Goal: Find specific fact: Find specific fact

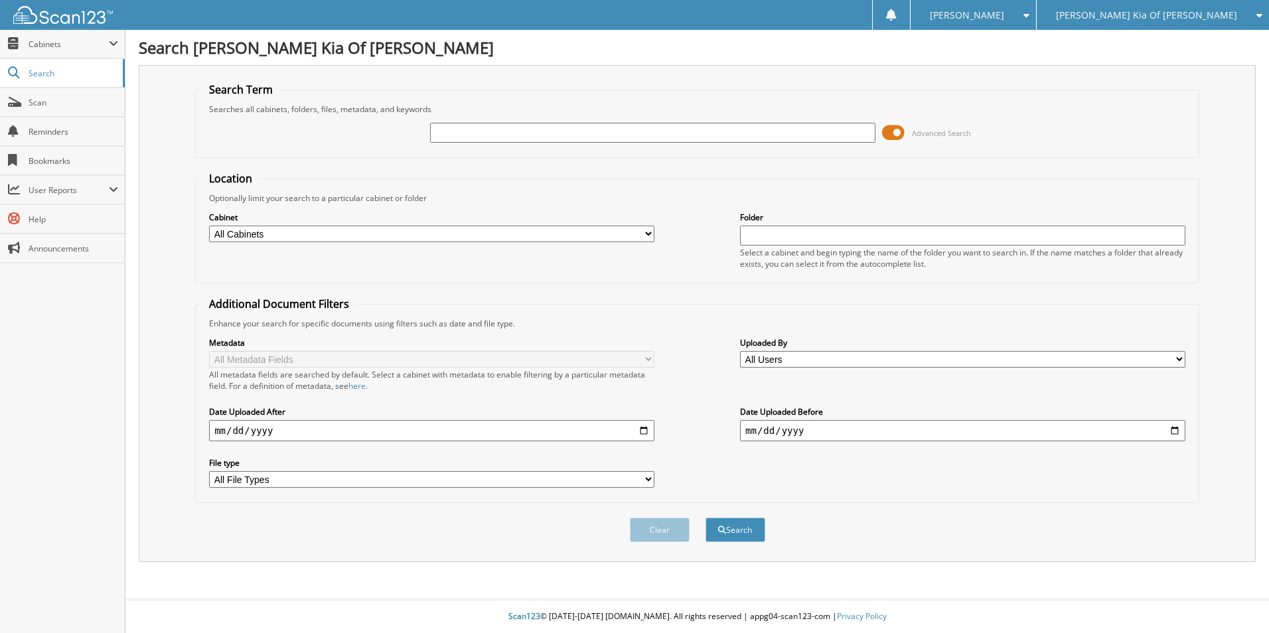
click at [1181, 48] on h1 "Search [PERSON_NAME] Kia Of [PERSON_NAME]" at bounding box center [697, 47] width 1117 height 22
click at [1161, 5] on div "[PERSON_NAME] Kia Of [PERSON_NAME]" at bounding box center [1152, 15] width 219 height 30
click at [1161, 49] on link "[PERSON_NAME] Acura" at bounding box center [1153, 41] width 232 height 23
type input "88610"
click at [705, 518] on button "Search" at bounding box center [735, 530] width 60 height 25
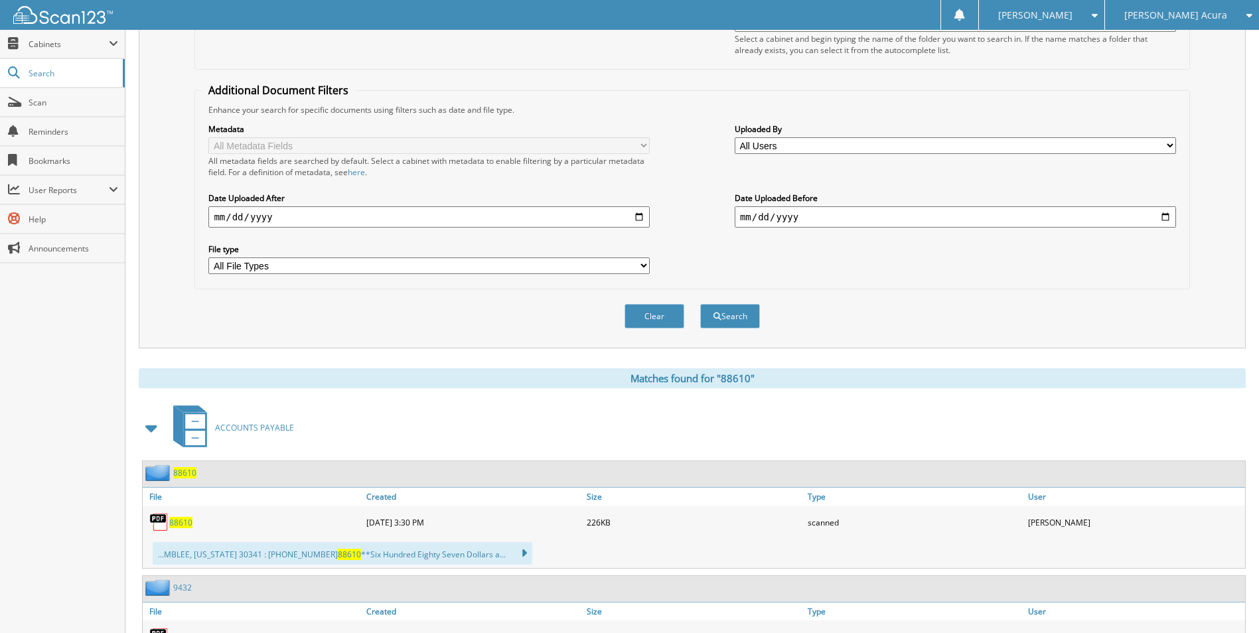
scroll to position [465, 0]
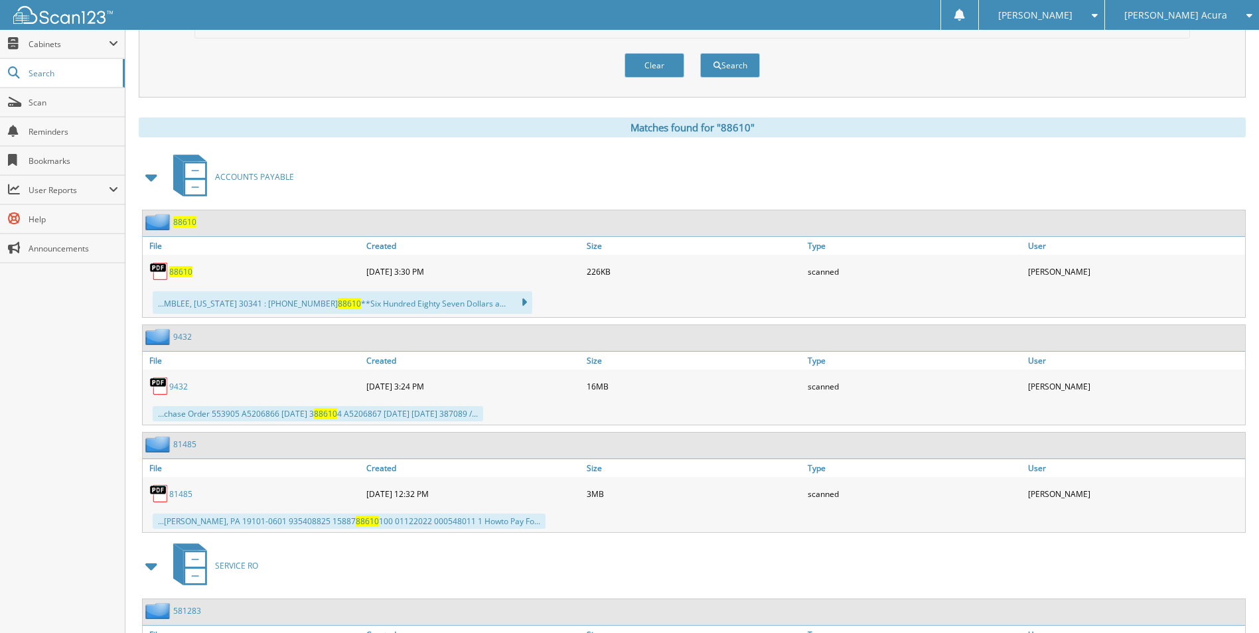
click at [183, 273] on span "88610" at bounding box center [180, 271] width 23 height 11
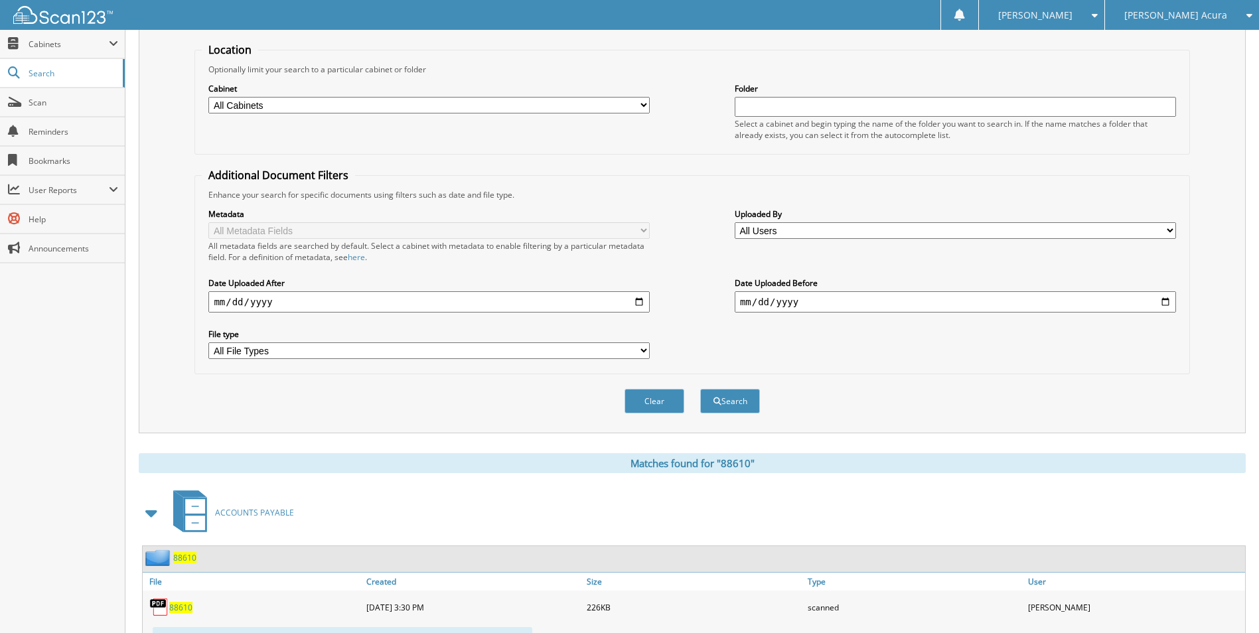
scroll to position [0, 0]
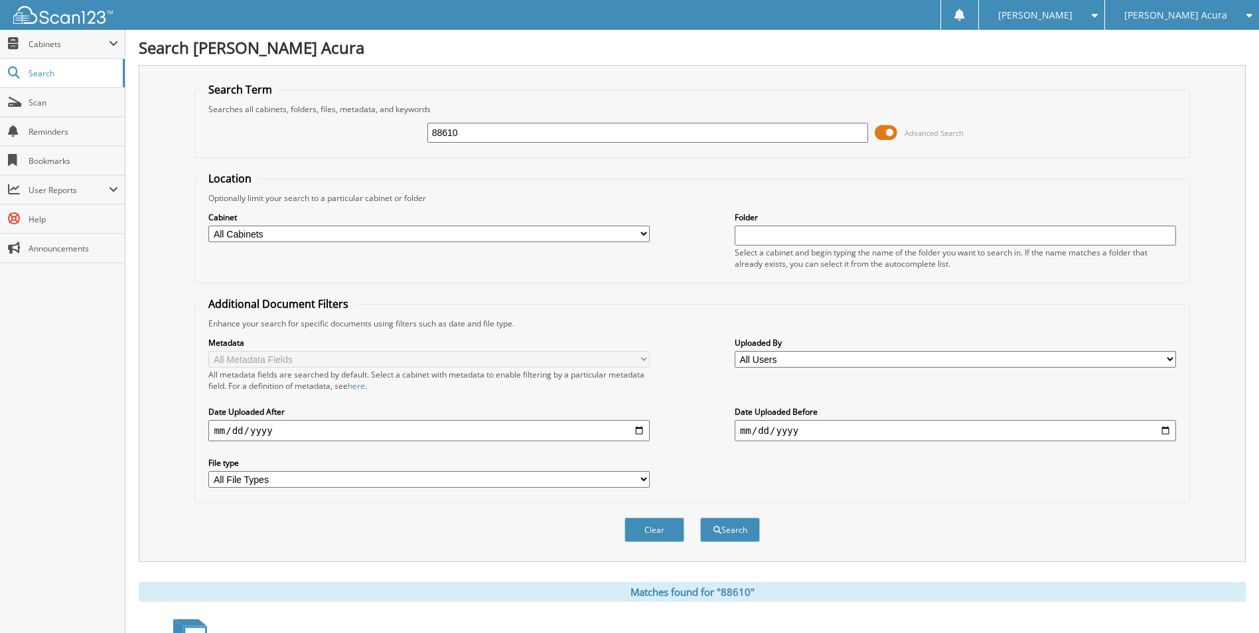
drag, startPoint x: 471, startPoint y: 133, endPoint x: 283, endPoint y: 133, distance: 187.8
click at [291, 133] on div "88610 Advanced Search" at bounding box center [692, 133] width 980 height 36
type input "87928"
click at [700, 518] on button "Search" at bounding box center [730, 530] width 60 height 25
click at [633, 137] on input "87928" at bounding box center [647, 133] width 441 height 20
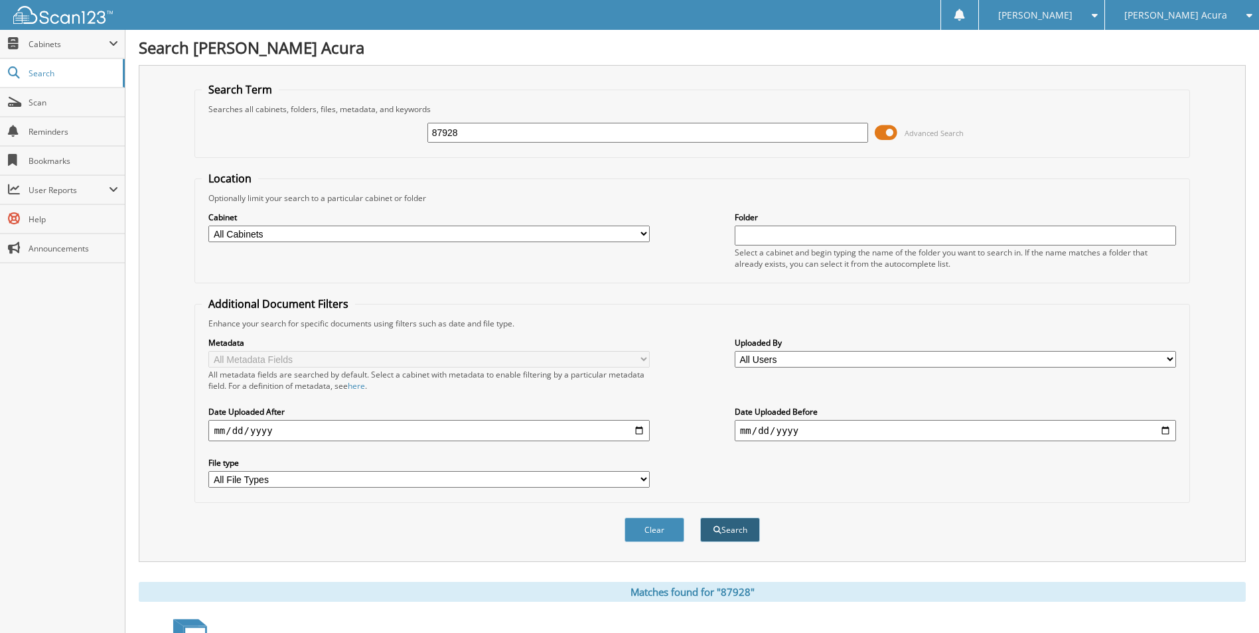
click at [725, 532] on button "Search" at bounding box center [730, 530] width 60 height 25
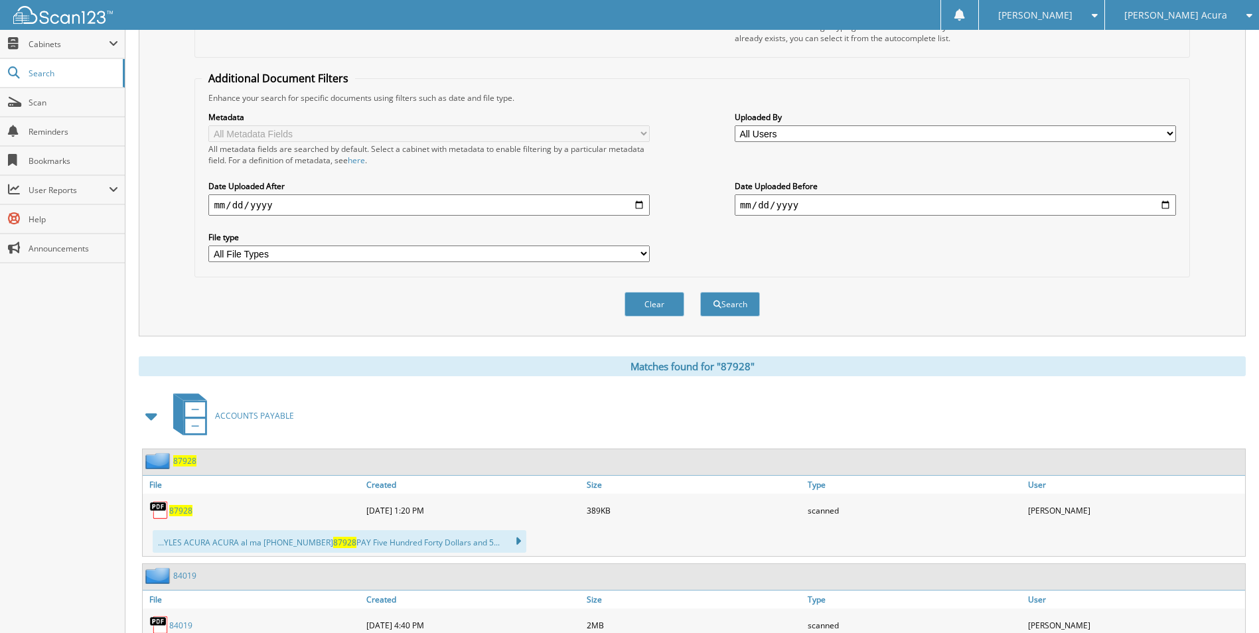
scroll to position [465, 0]
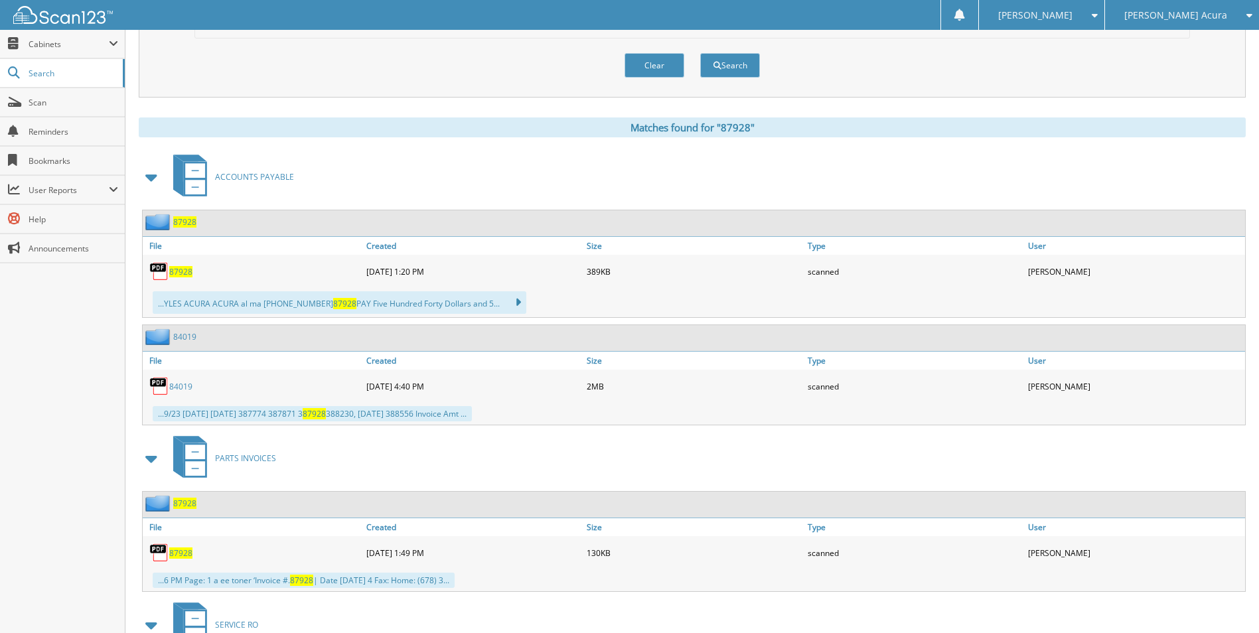
click at [184, 273] on span "87928" at bounding box center [180, 271] width 23 height 11
